Goal: Find specific page/section: Find specific page/section

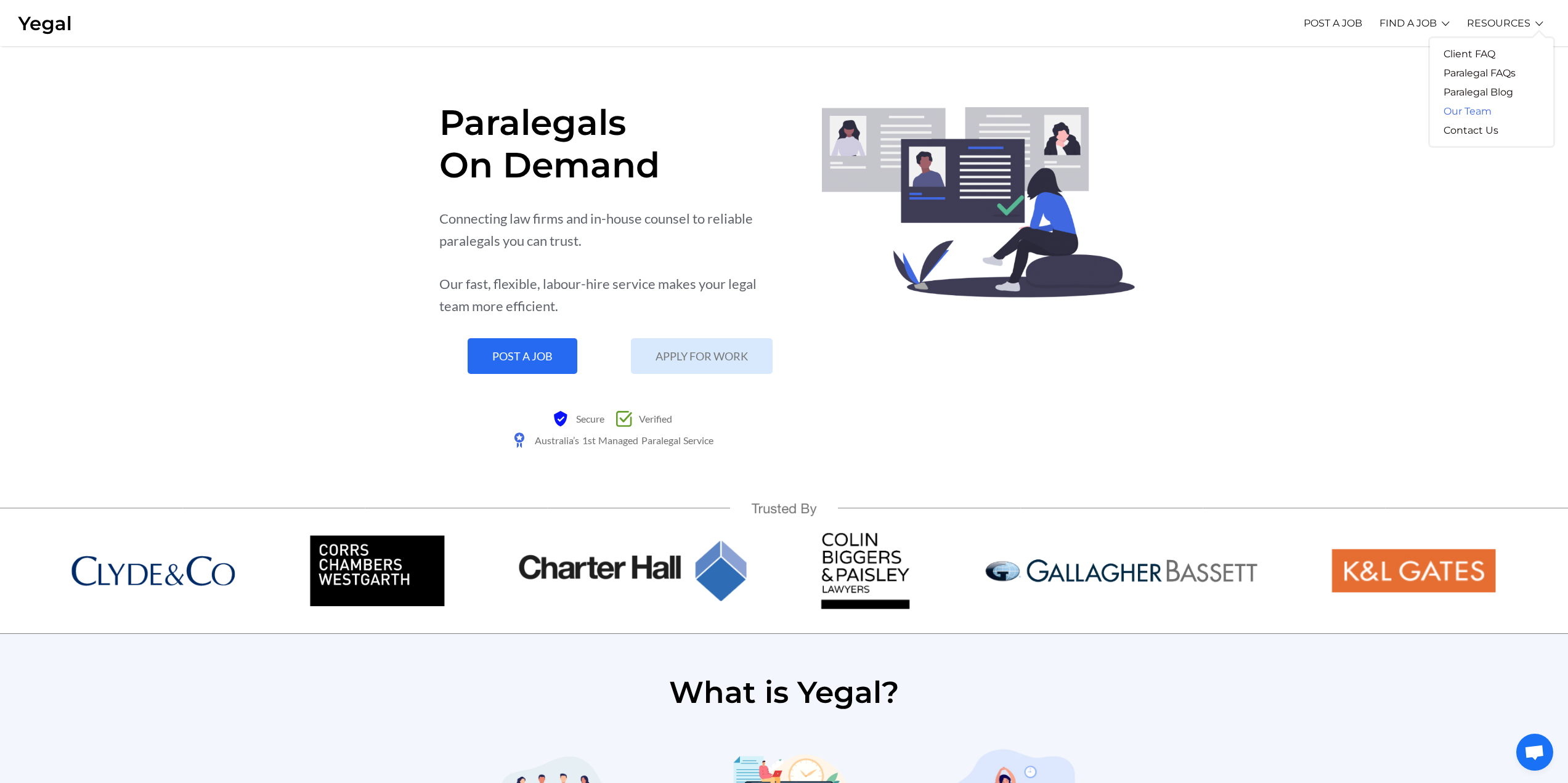
click at [1482, 109] on link "Our Team" at bounding box center [1467, 111] width 75 height 19
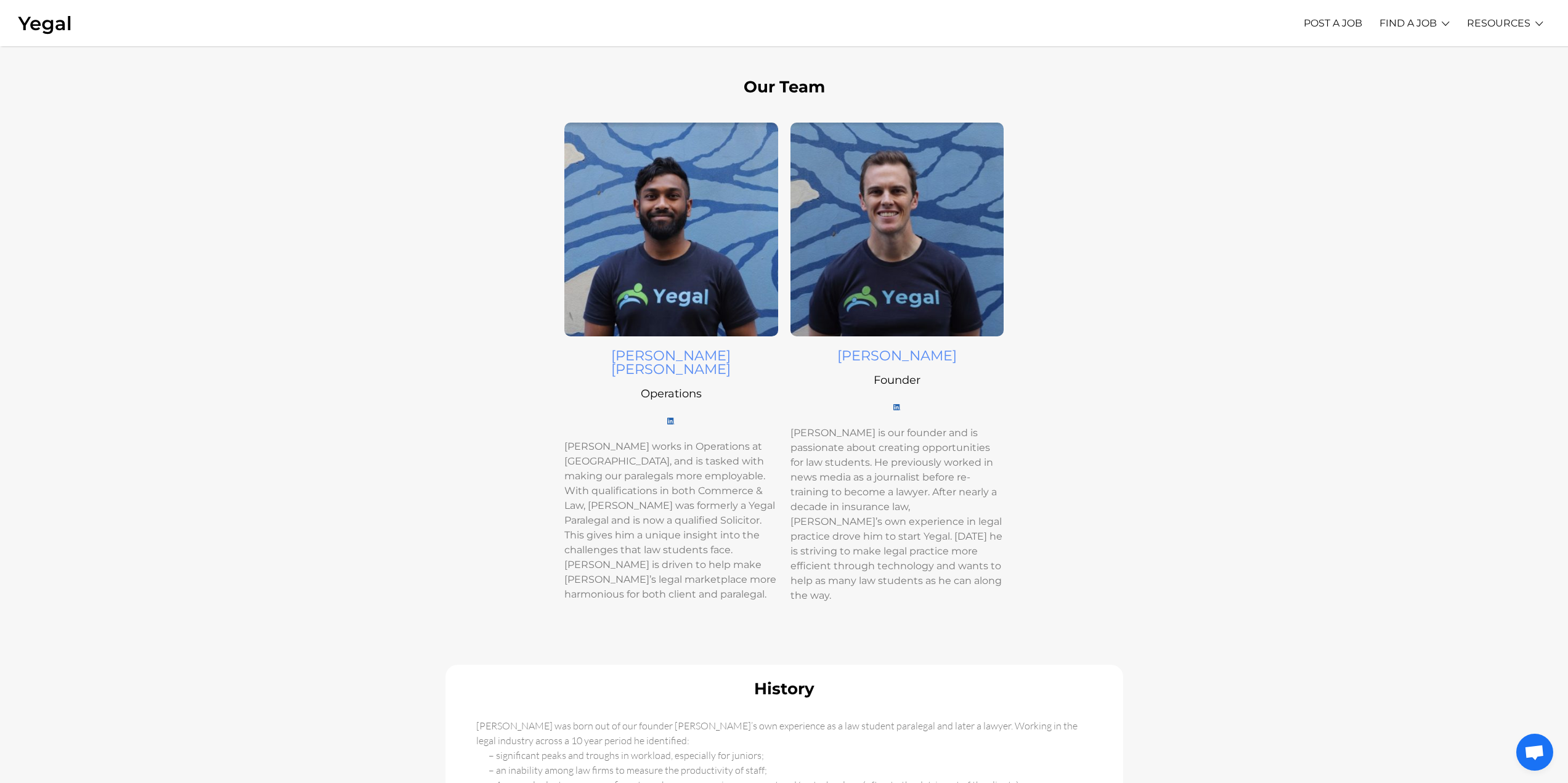
click at [895, 410] on img at bounding box center [897, 407] width 7 height 6
